Goal: Task Accomplishment & Management: Use online tool/utility

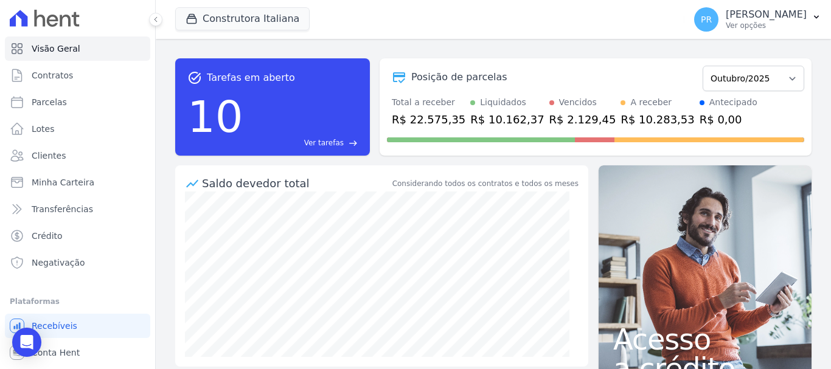
click at [783, 37] on div "PR Pamela Rocha Ver opções Perfil do empreendimento Faturas Importar remessas E…" at bounding box center [757, 19] width 147 height 39
click at [779, 23] on p "Ver opções" at bounding box center [766, 26] width 81 height 10
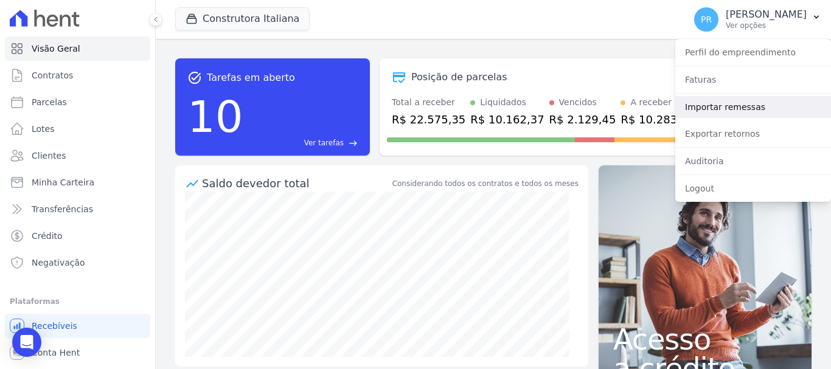
click at [716, 107] on link "Importar remessas" at bounding box center [753, 107] width 156 height 22
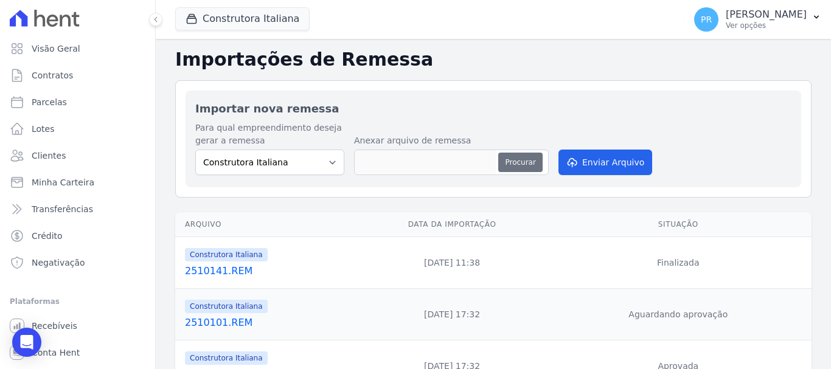
click at [519, 166] on button "Procurar" at bounding box center [520, 162] width 44 height 19
type input "2510142.REM"
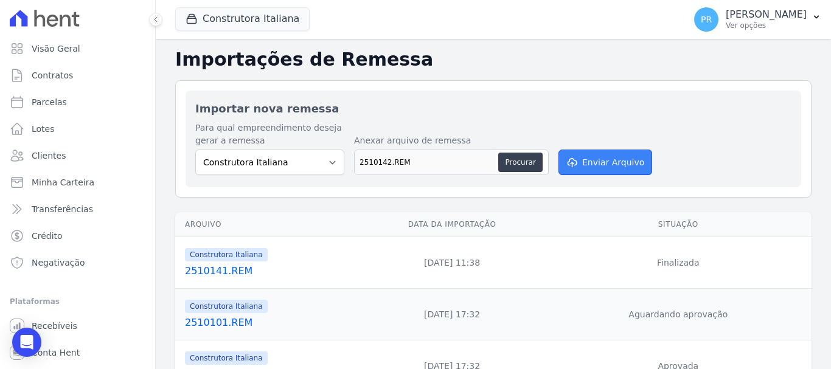
click at [602, 154] on button "Enviar Arquivo" at bounding box center [605, 163] width 94 height 26
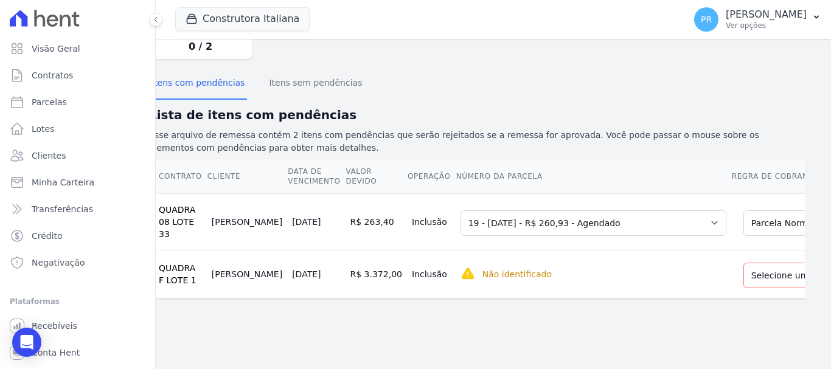
scroll to position [123, 49]
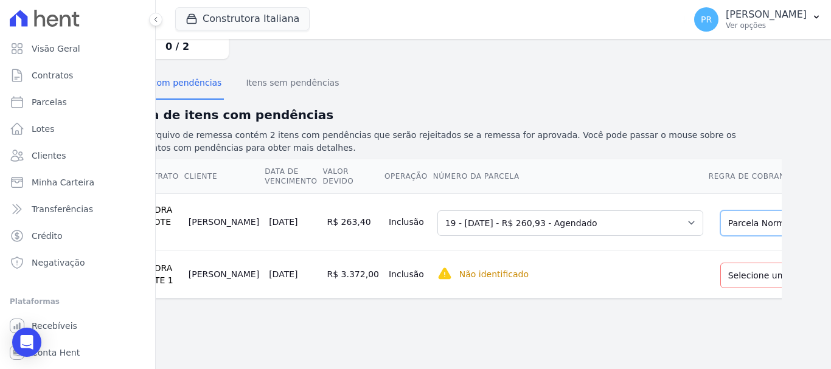
click at [720, 213] on select "Selecione uma Nova Parcela Avulsa Parcela Avulsa Existente Parcela Normal (19 X…" at bounding box center [806, 223] width 173 height 26
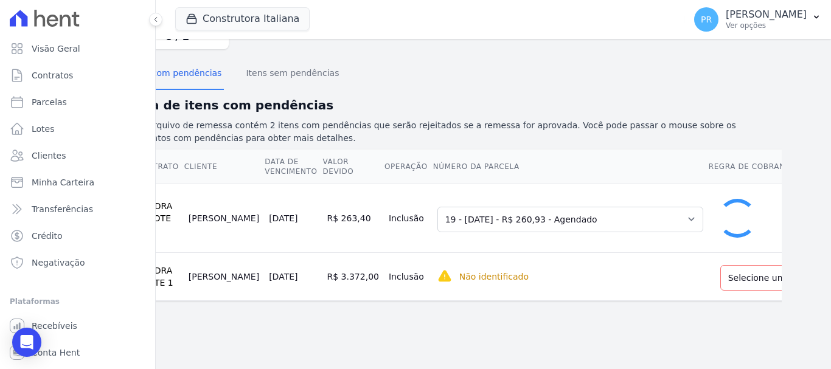
scroll to position [64, 0]
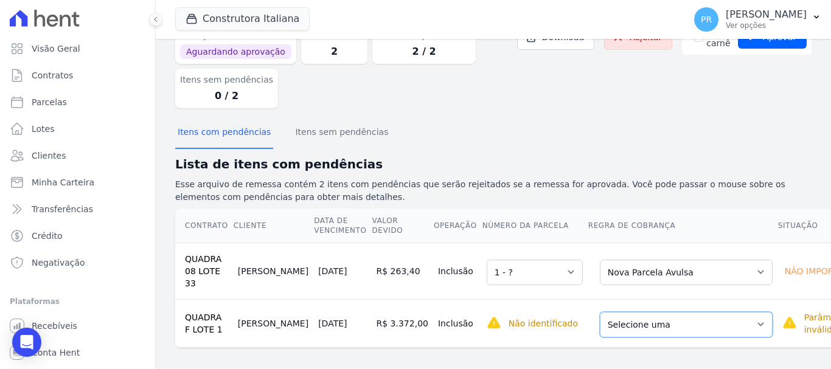
drag, startPoint x: 683, startPoint y: 320, endPoint x: 624, endPoint y: 314, distance: 59.3
click at [682, 321] on select "Selecione uma Nova Parcela Avulsa Parcela Avulsa Existente Parcela Normal (12 X…" at bounding box center [686, 325] width 173 height 26
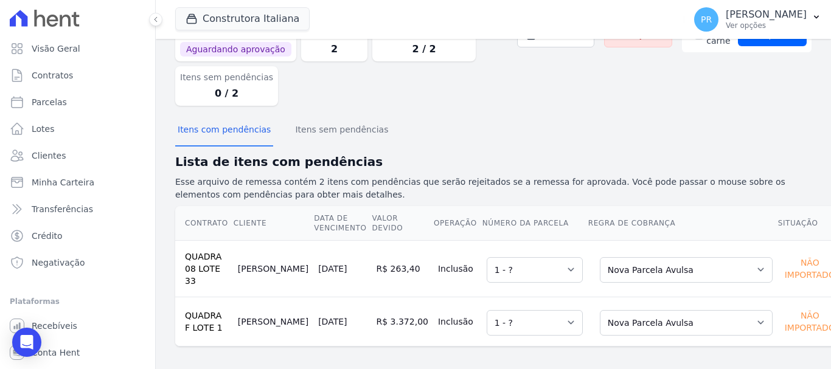
scroll to position [0, 0]
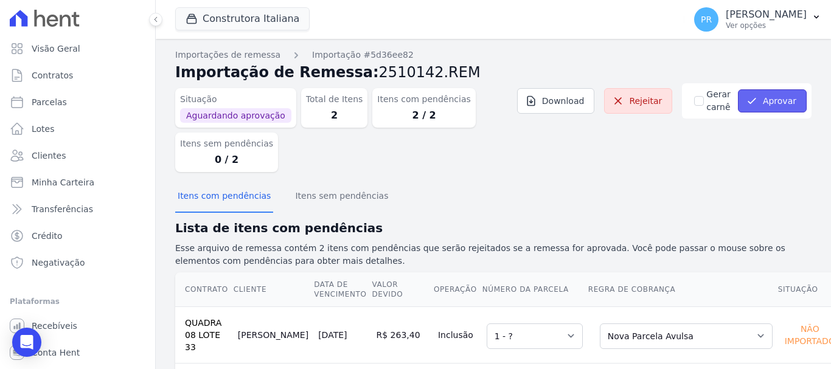
click at [747, 102] on icon "submit" at bounding box center [752, 101] width 12 height 12
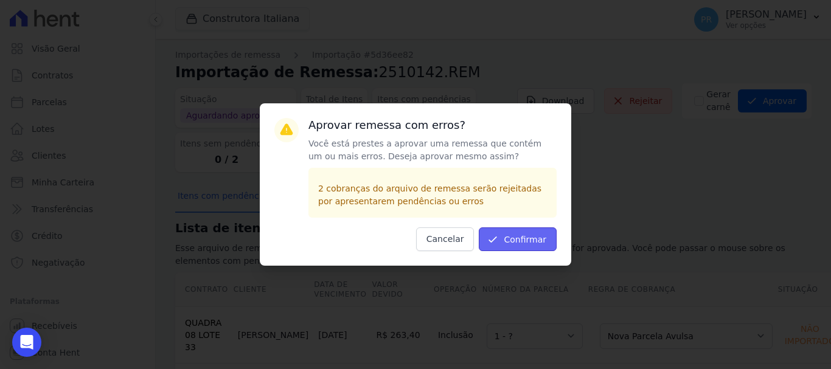
click at [524, 237] on button "Confirmar" at bounding box center [518, 239] width 78 height 24
